Goal: Task Accomplishment & Management: Manage account settings

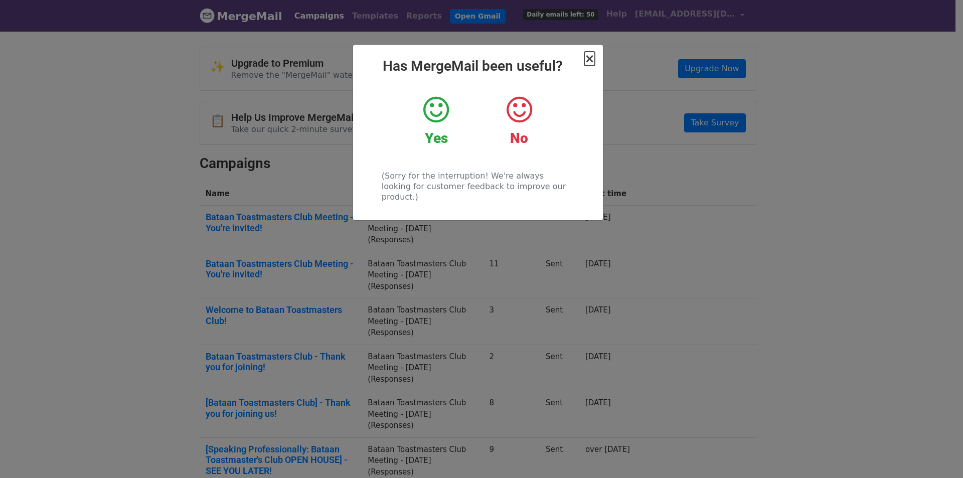
click at [593, 57] on span "×" at bounding box center [589, 59] width 10 height 14
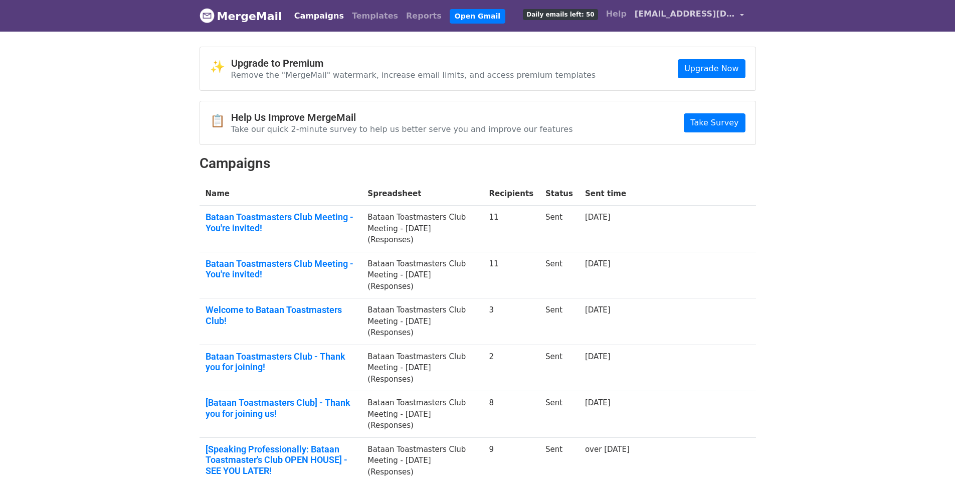
click at [738, 15] on link "[EMAIL_ADDRESS][DOMAIN_NAME]" at bounding box center [689, 16] width 117 height 24
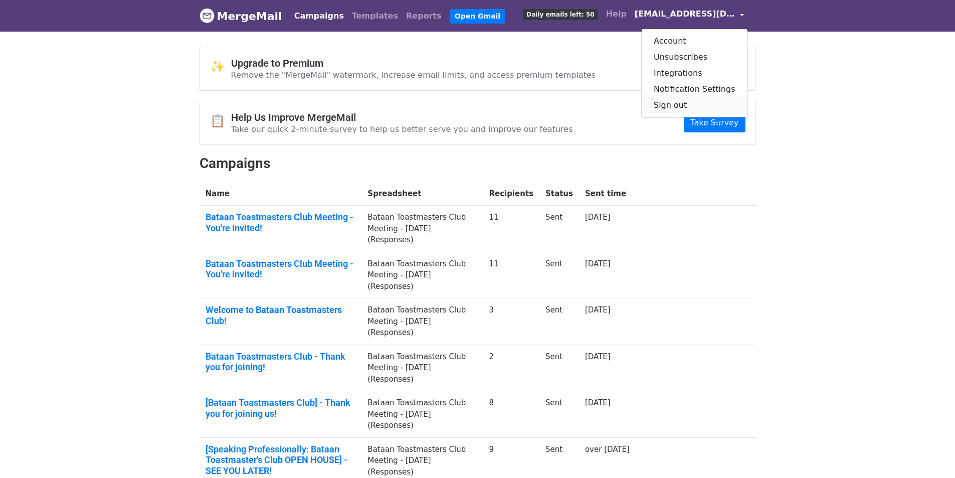
click at [676, 106] on link "Sign out" at bounding box center [695, 105] width 106 height 16
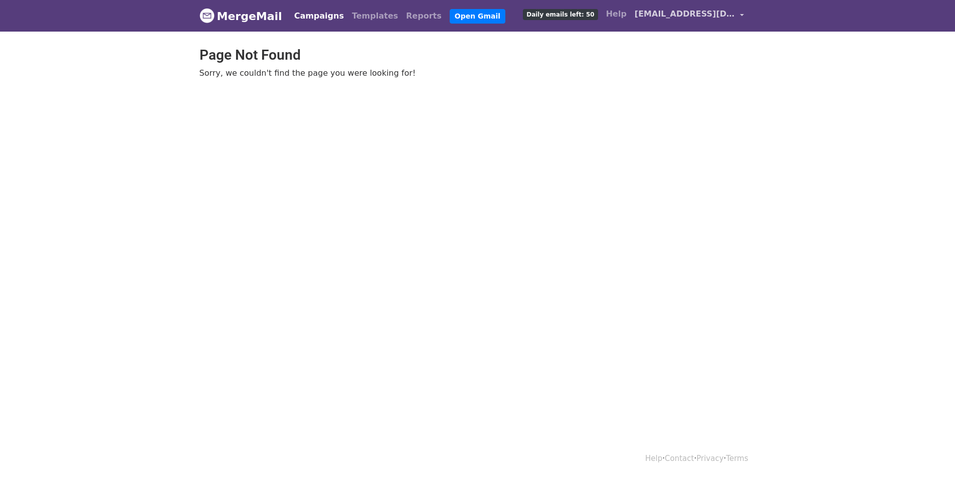
click at [707, 15] on span "[EMAIL_ADDRESS][DOMAIN_NAME]" at bounding box center [685, 14] width 100 height 12
click at [688, 36] on link "Account" at bounding box center [695, 41] width 106 height 16
